Goal: Task Accomplishment & Management: Manage account settings

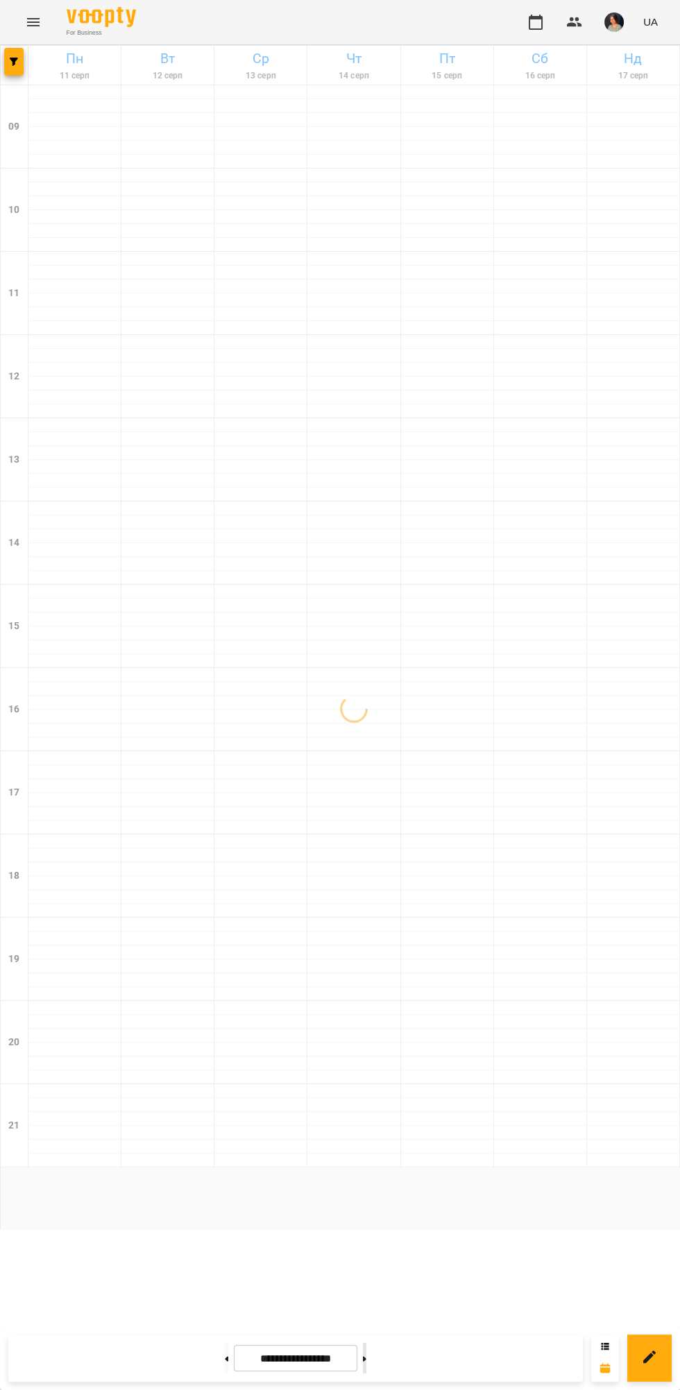
click at [366, 1359] on icon at bounding box center [364, 1358] width 3 height 5
type input "**********"
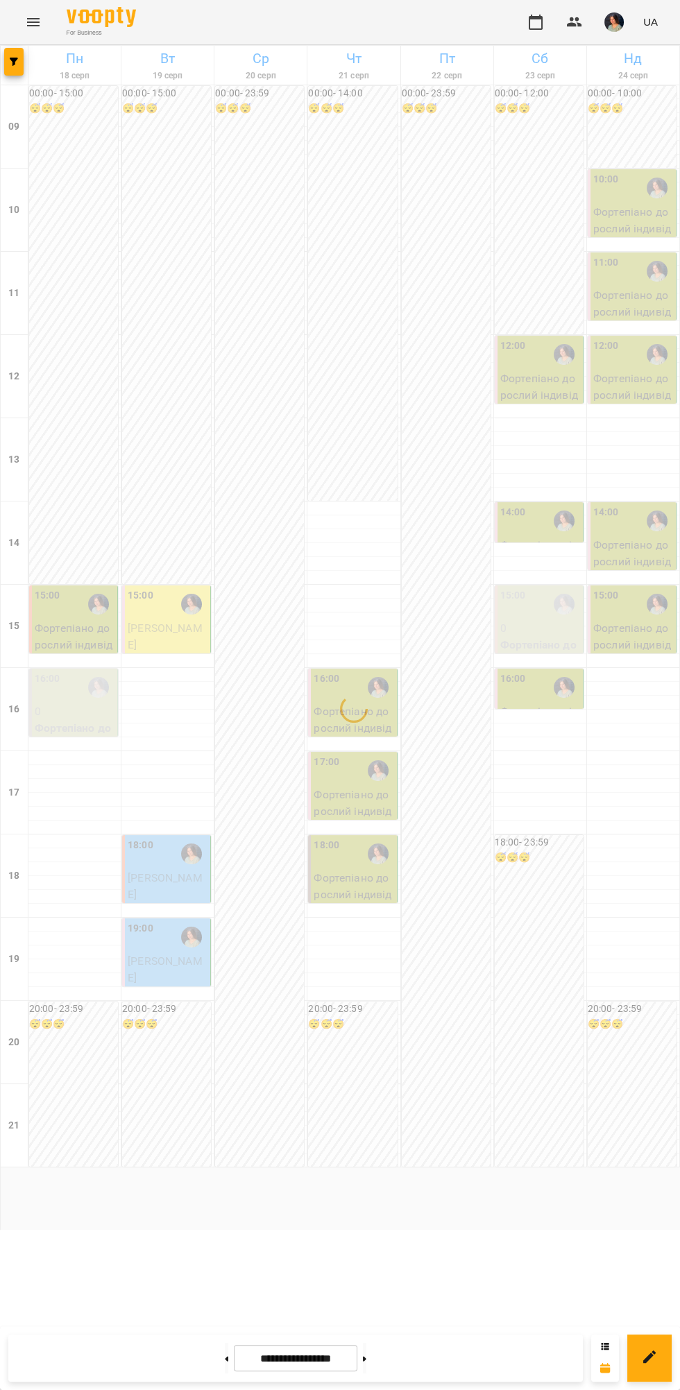
click at [531, 543] on div "14:00 Фортепіано діти індивідуальний - [PERSON_NAME] (мама [PERSON_NAME])" at bounding box center [539, 523] width 90 height 42
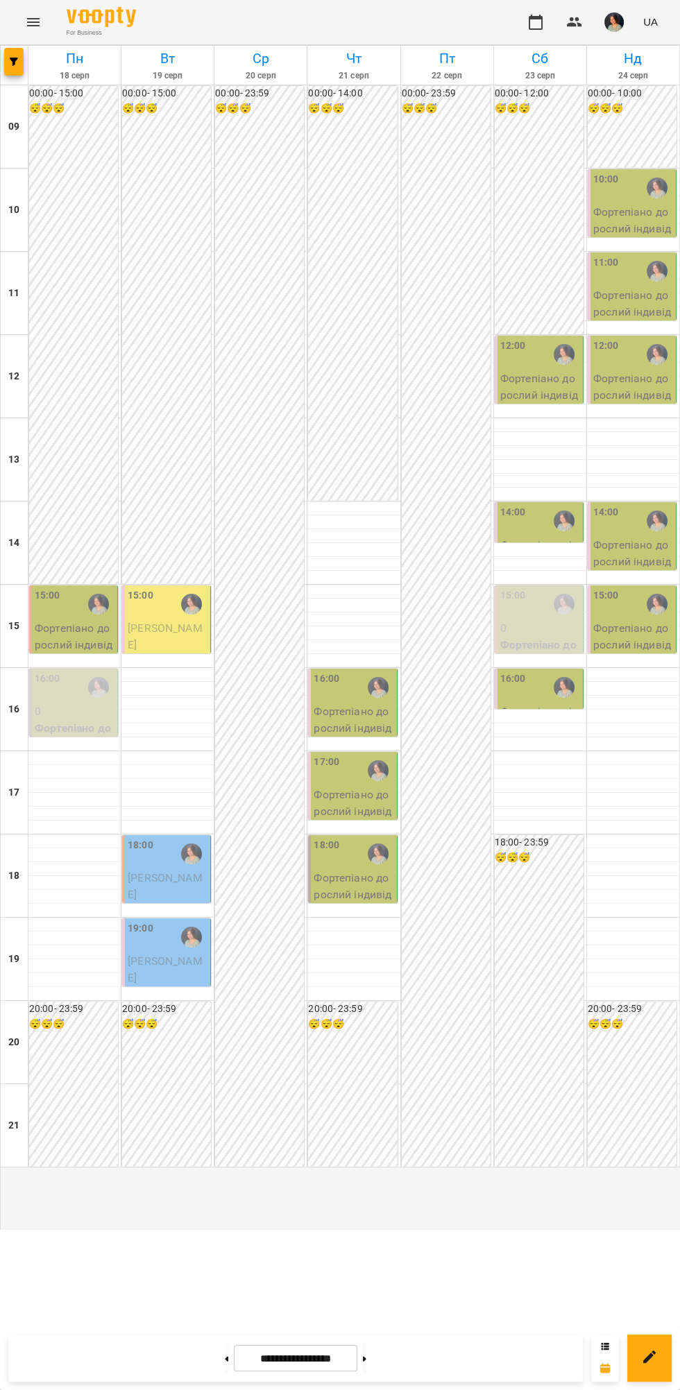
click at [558, 531] on img "Ніколь [фоно]" at bounding box center [564, 521] width 21 height 21
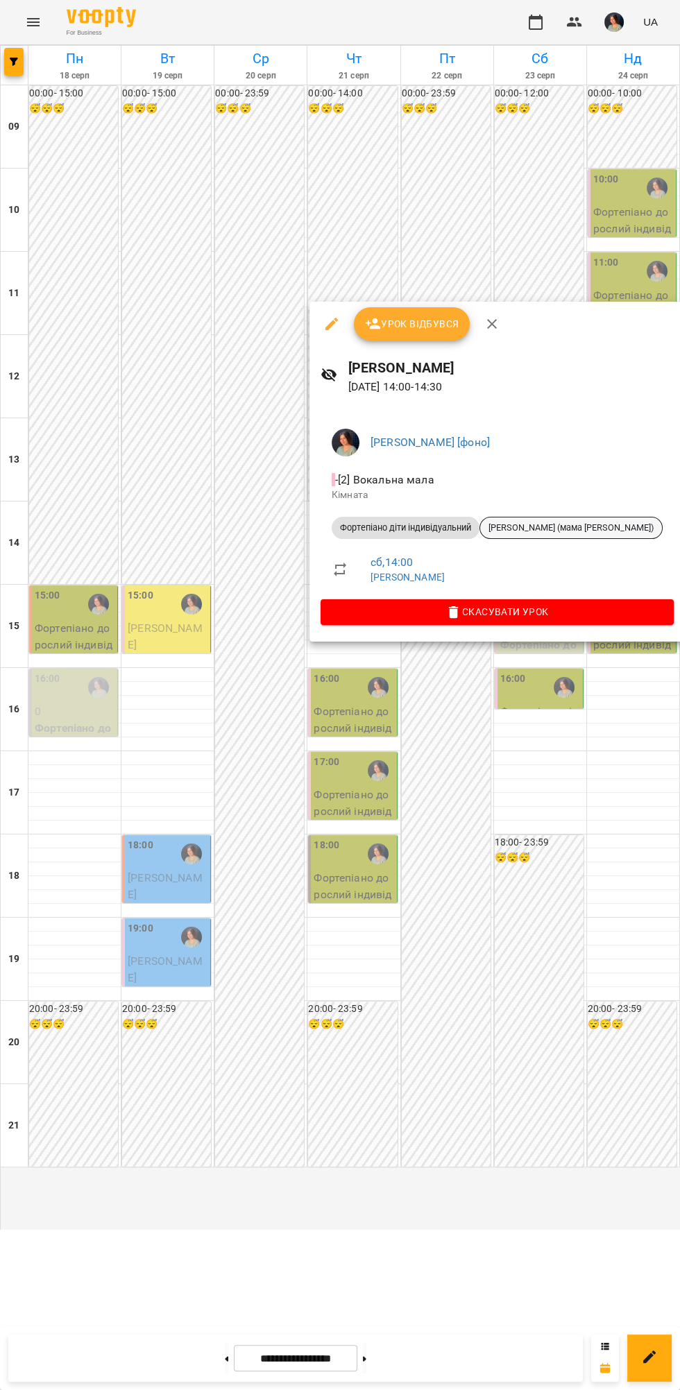
click at [601, 530] on span "[PERSON_NAME] (мама [PERSON_NAME])" at bounding box center [571, 528] width 182 height 12
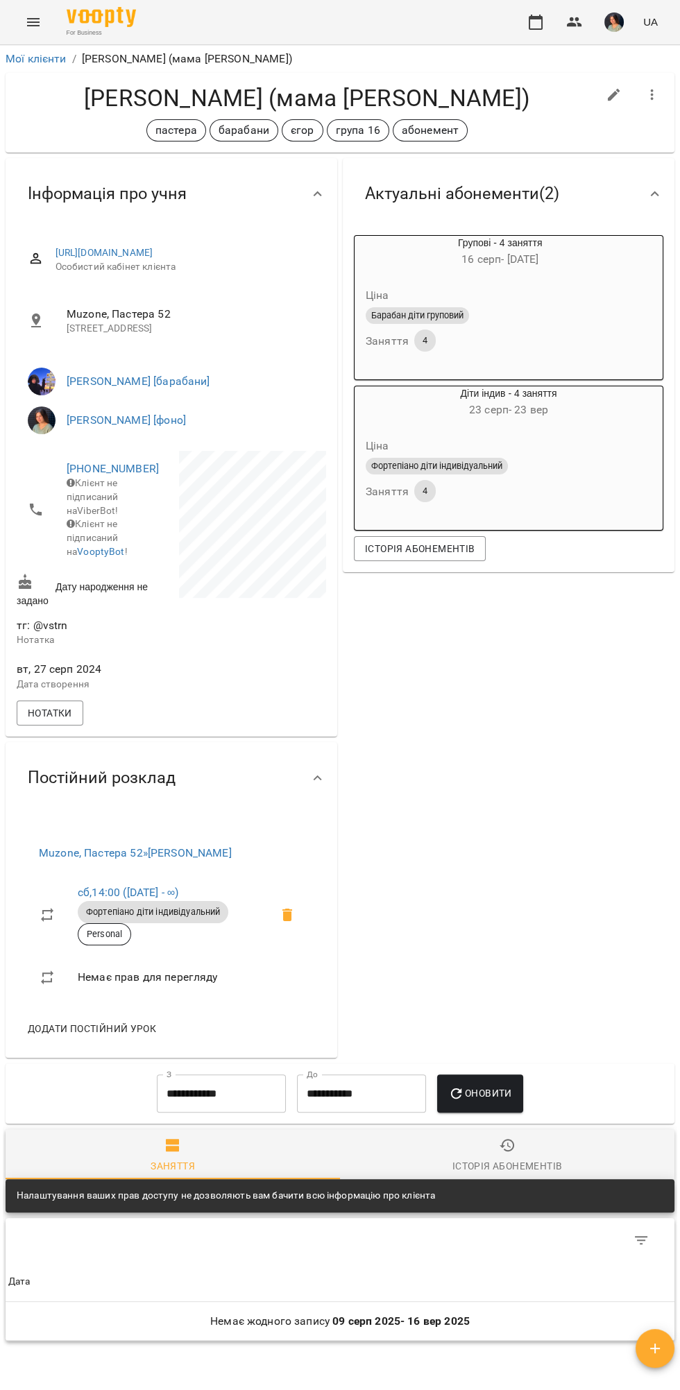
click at [95, 647] on p "Нотатка" at bounding box center [93, 640] width 152 height 14
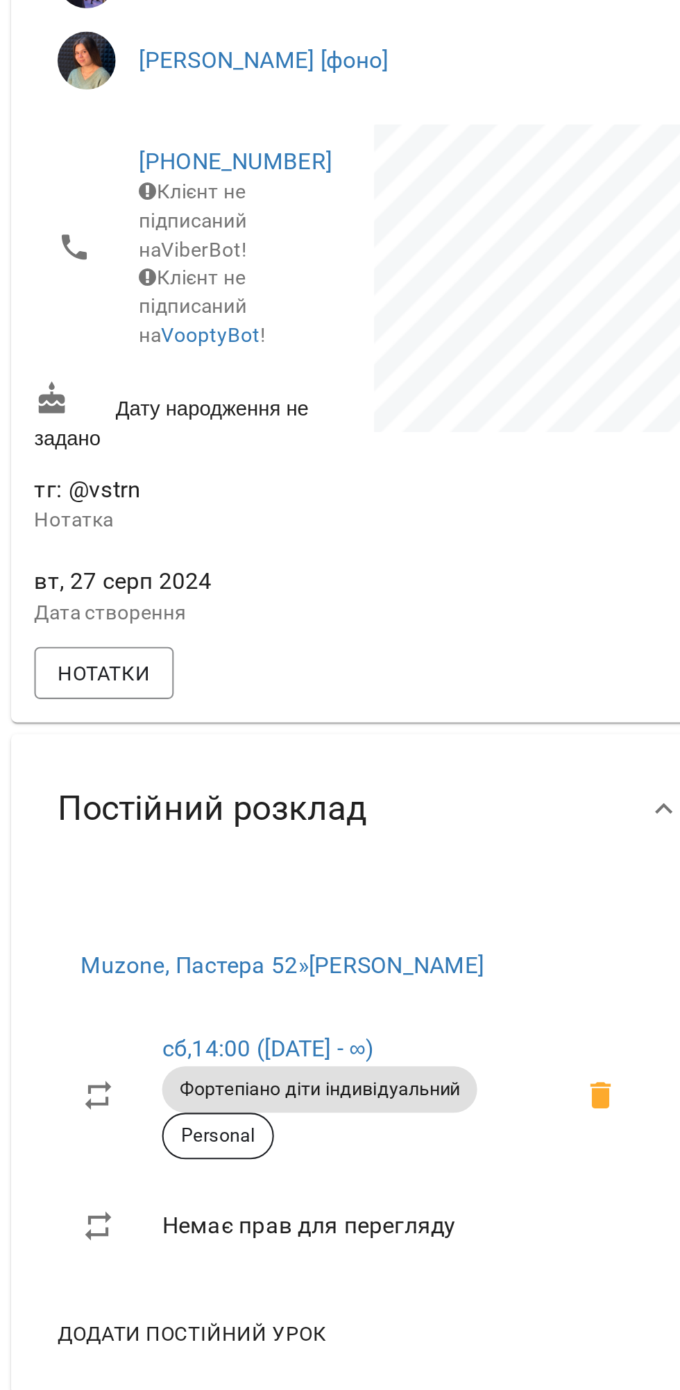
click at [59, 647] on p "Нотатка" at bounding box center [93, 640] width 152 height 14
copy span "vstrn"
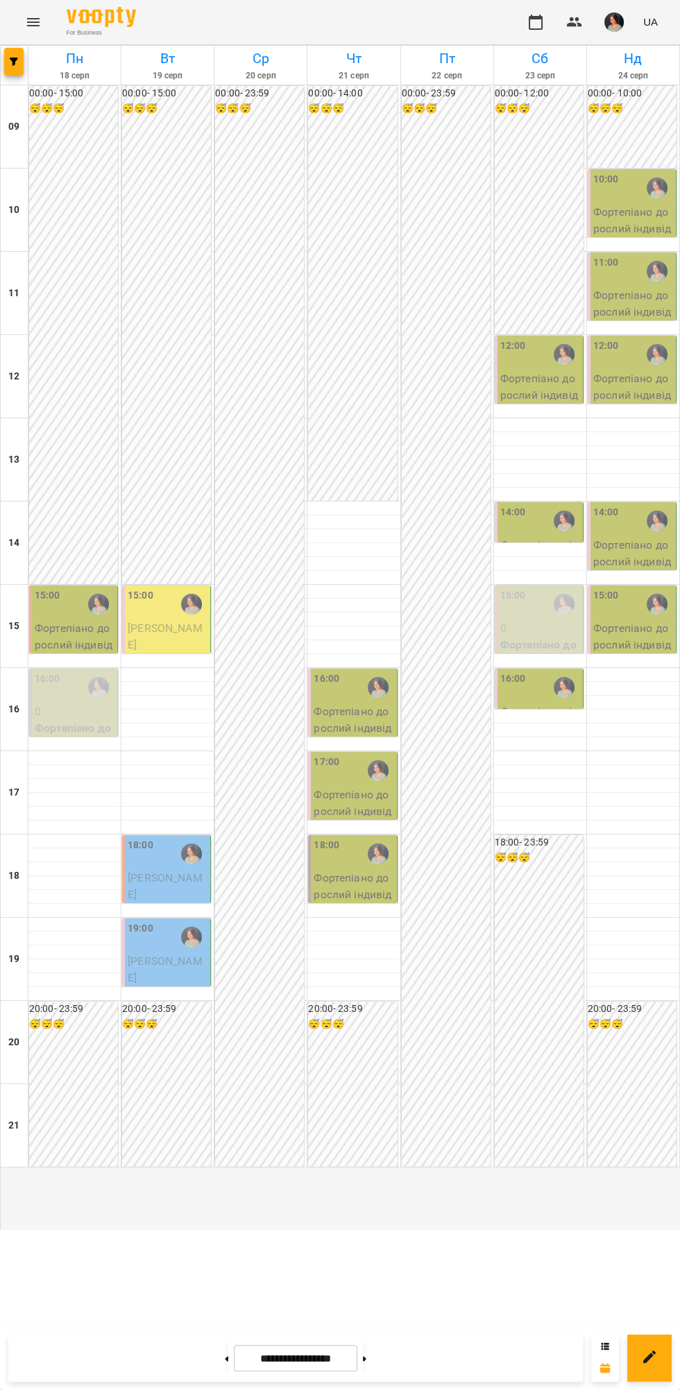
click at [234, 1358] on input "**********" at bounding box center [295, 1358] width 123 height 27
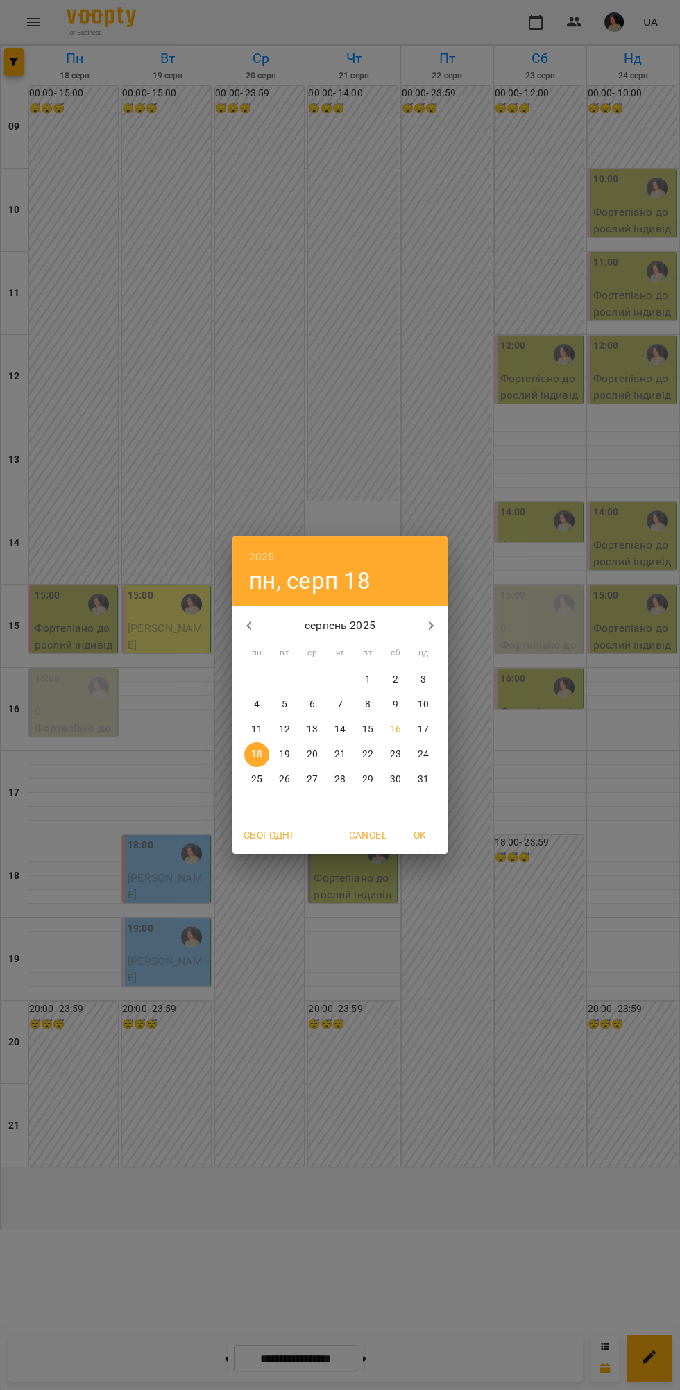
click at [422, 755] on p "24" at bounding box center [423, 755] width 11 height 14
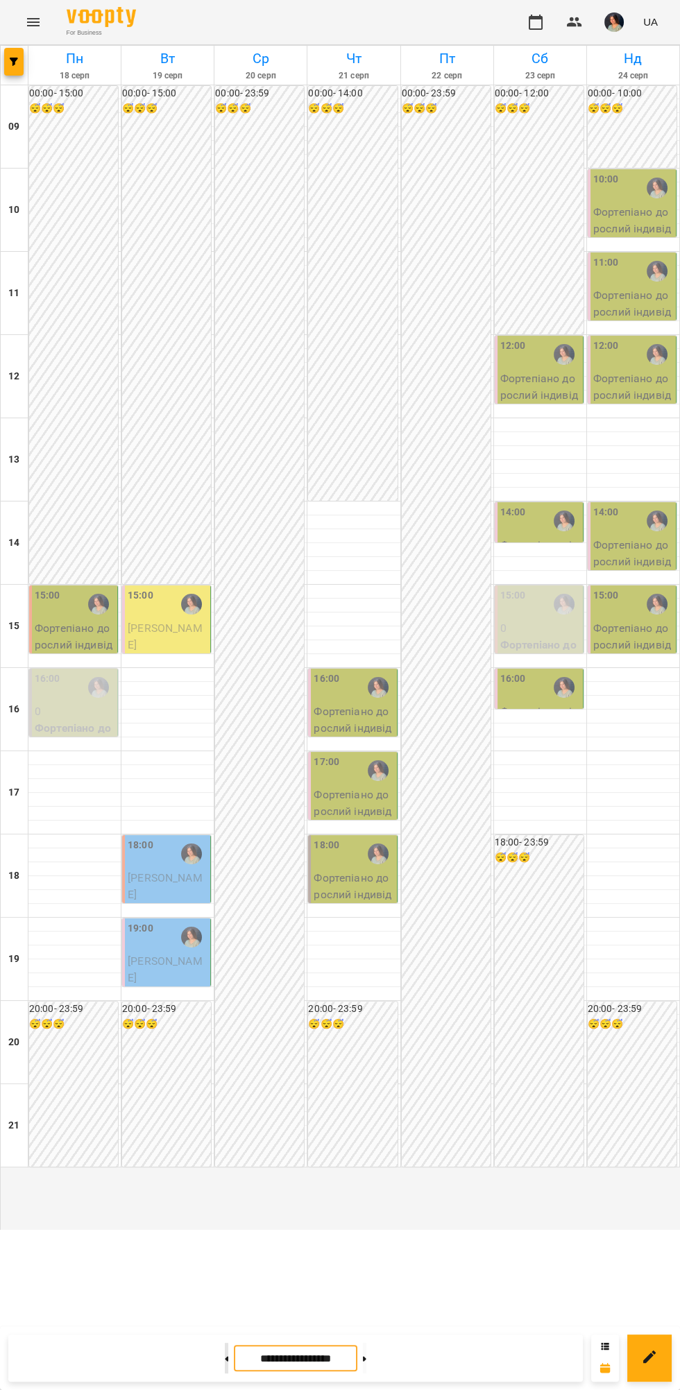
click at [225, 1358] on icon at bounding box center [226, 1358] width 3 height 5
type input "**********"
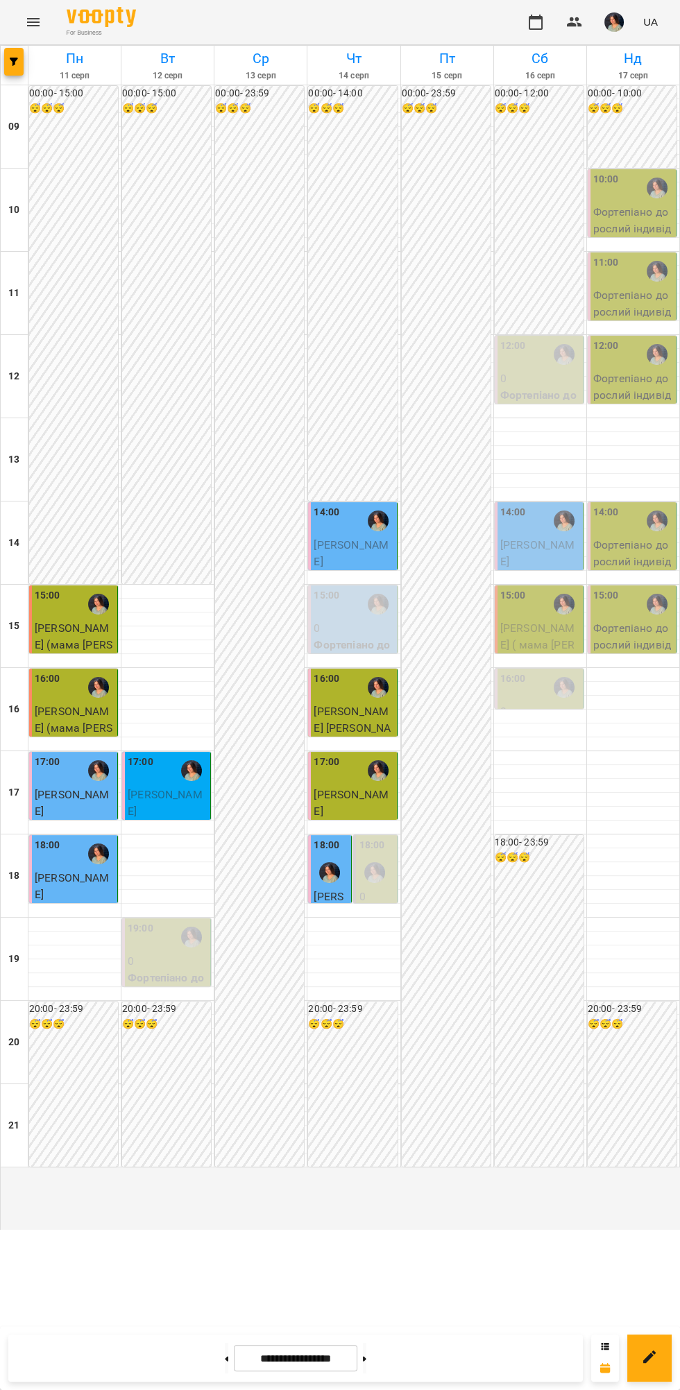
click at [619, 352] on p "Фортепіано дорослий індивідуальний - [PERSON_NAME]" at bounding box center [633, 319] width 80 height 65
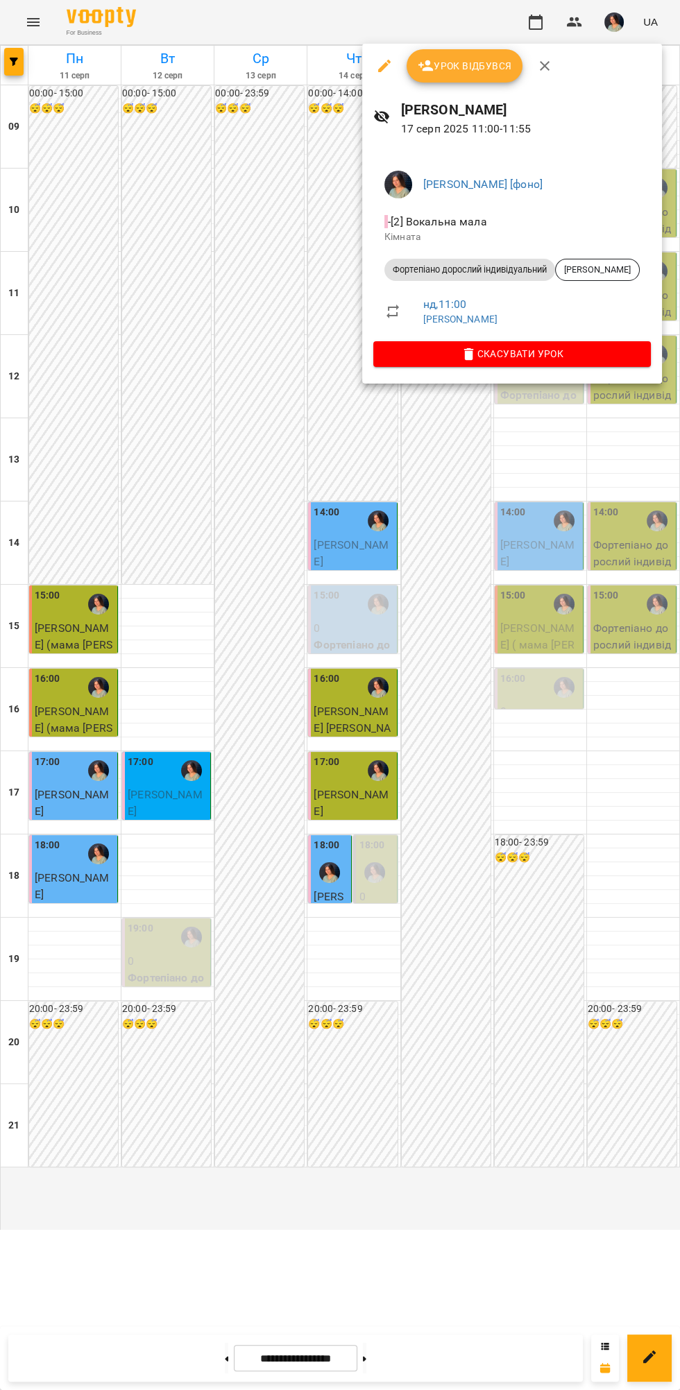
click at [504, 942] on div at bounding box center [340, 695] width 680 height 1390
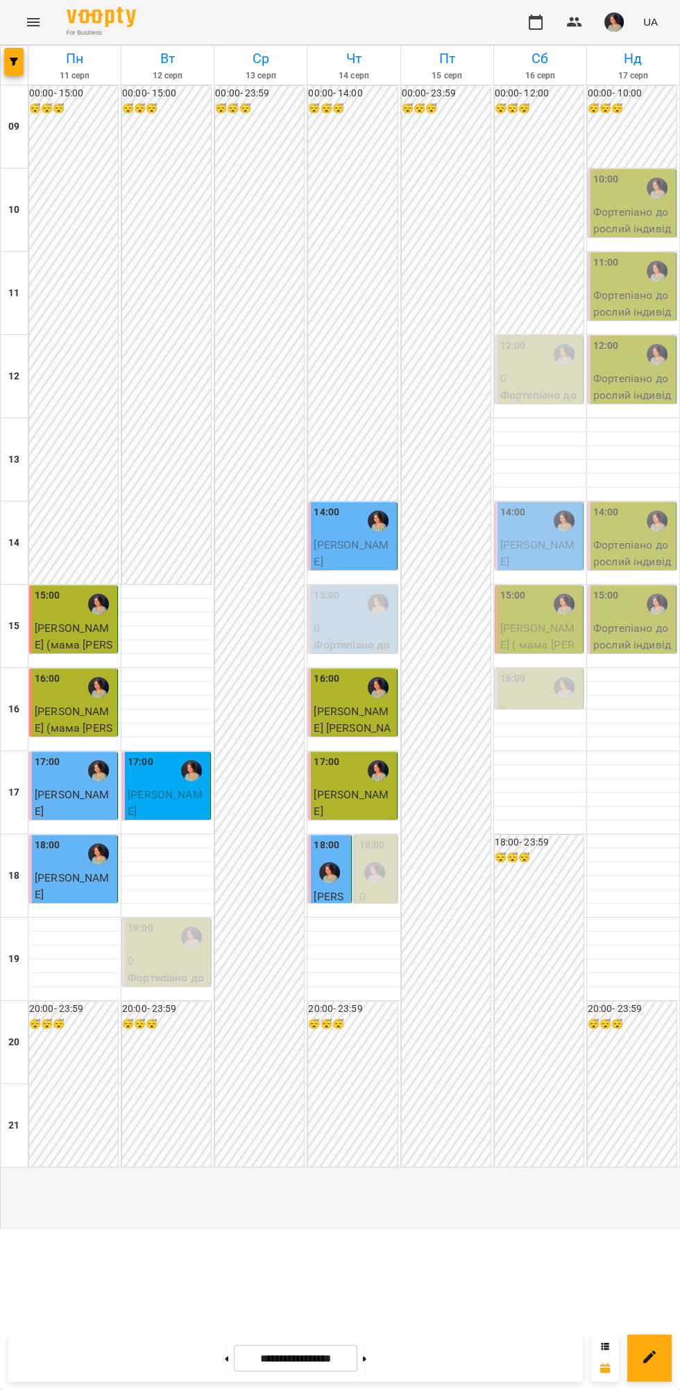
click at [540, 570] on p "[PERSON_NAME]" at bounding box center [540, 553] width 80 height 33
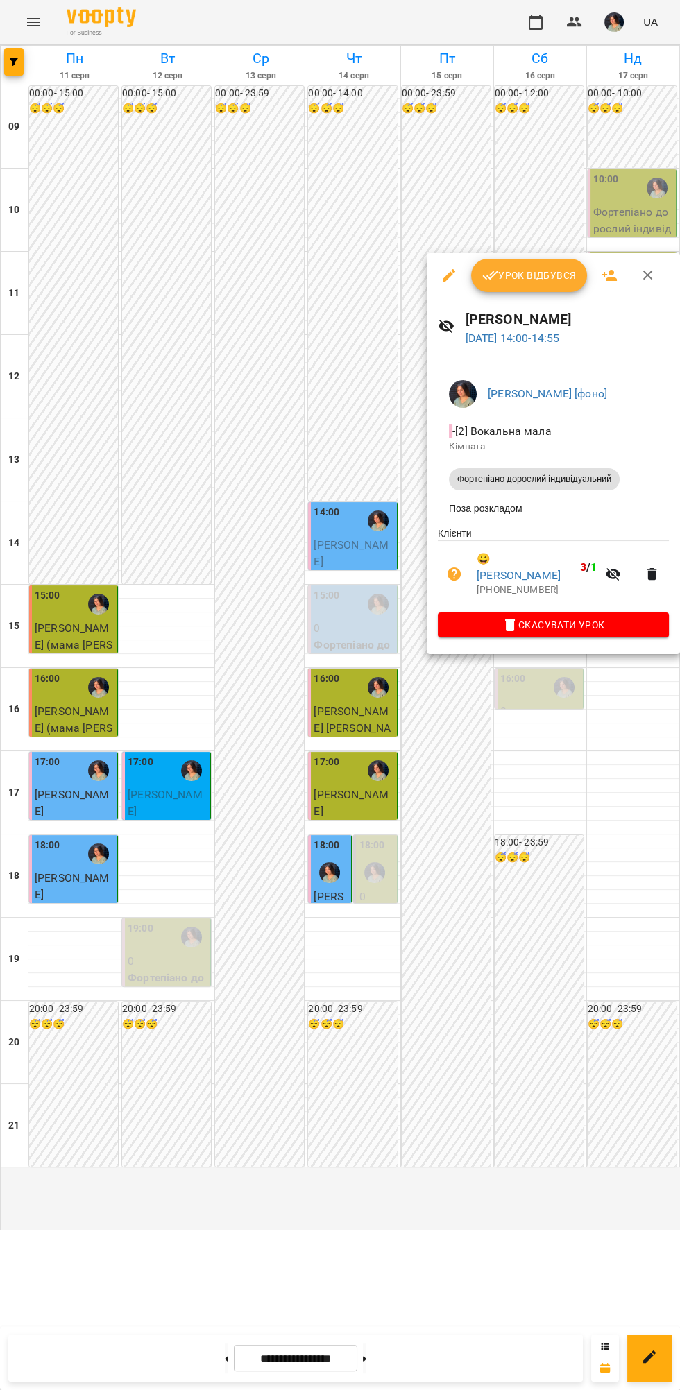
click at [535, 275] on span "Урок відбувся" at bounding box center [529, 275] width 94 height 17
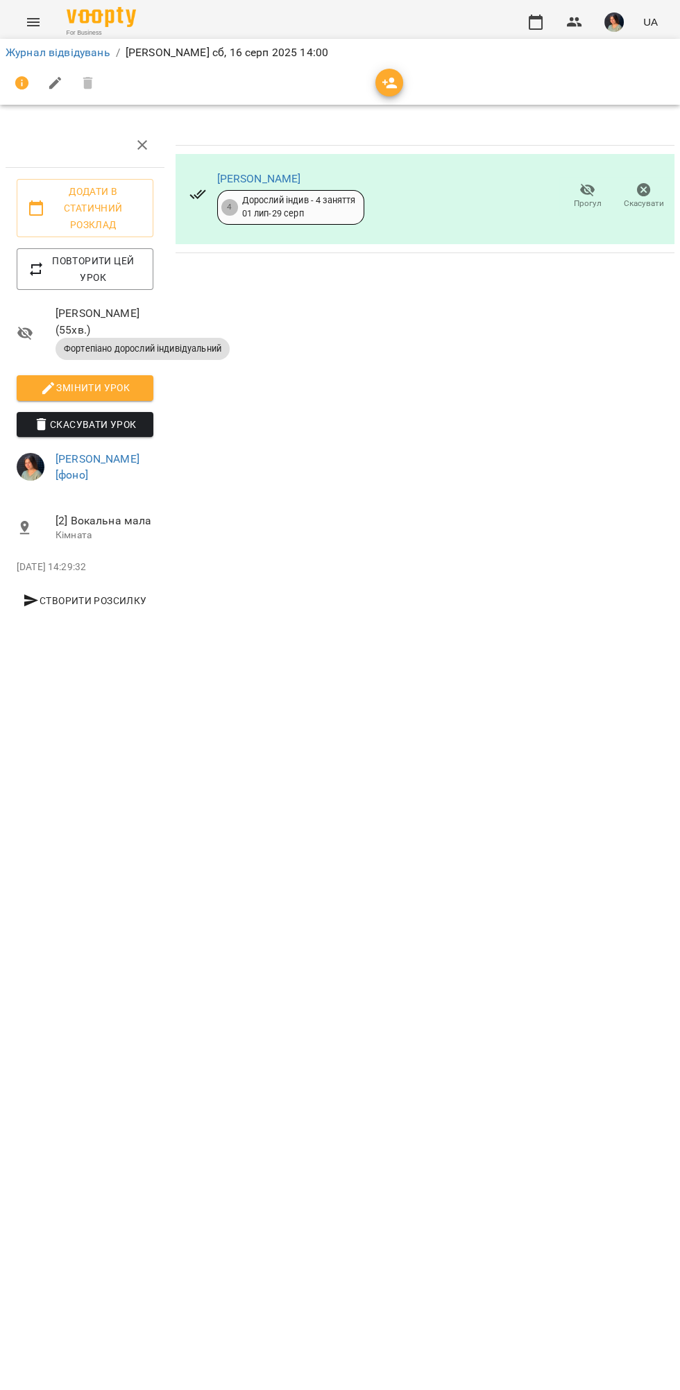
scroll to position [0, 4]
